Goal: Find specific page/section: Find specific page/section

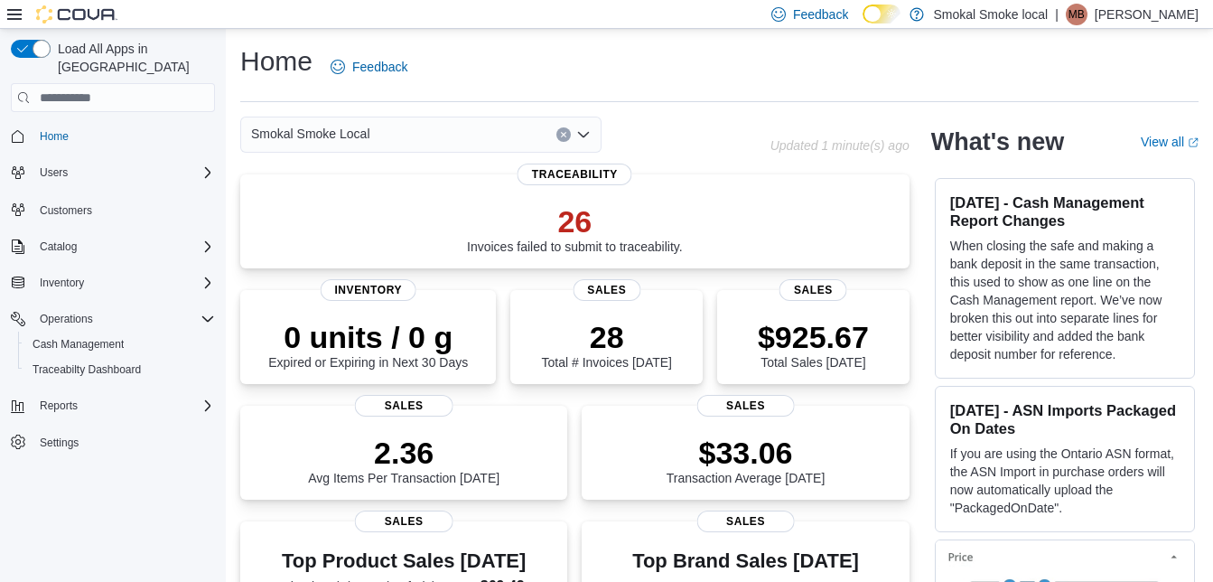
click at [380, 135] on div "Smokal Smoke Local" at bounding box center [420, 135] width 361 height 36
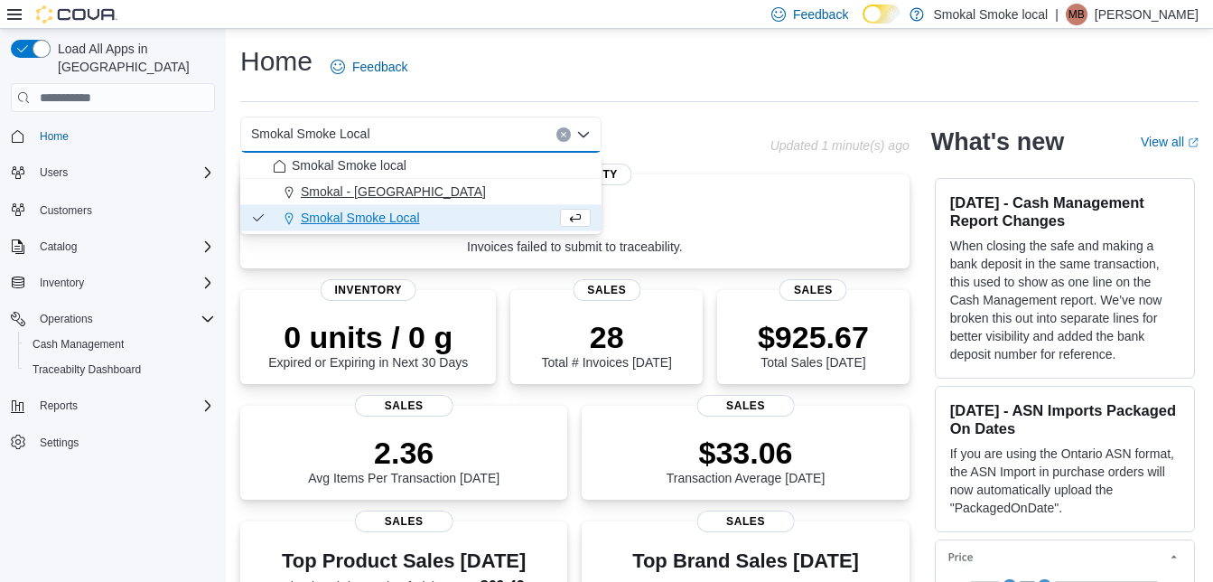
click at [373, 189] on span "Smokal - [GEOGRAPHIC_DATA]" at bounding box center [393, 191] width 185 height 18
